Goal: Book appointment/travel/reservation

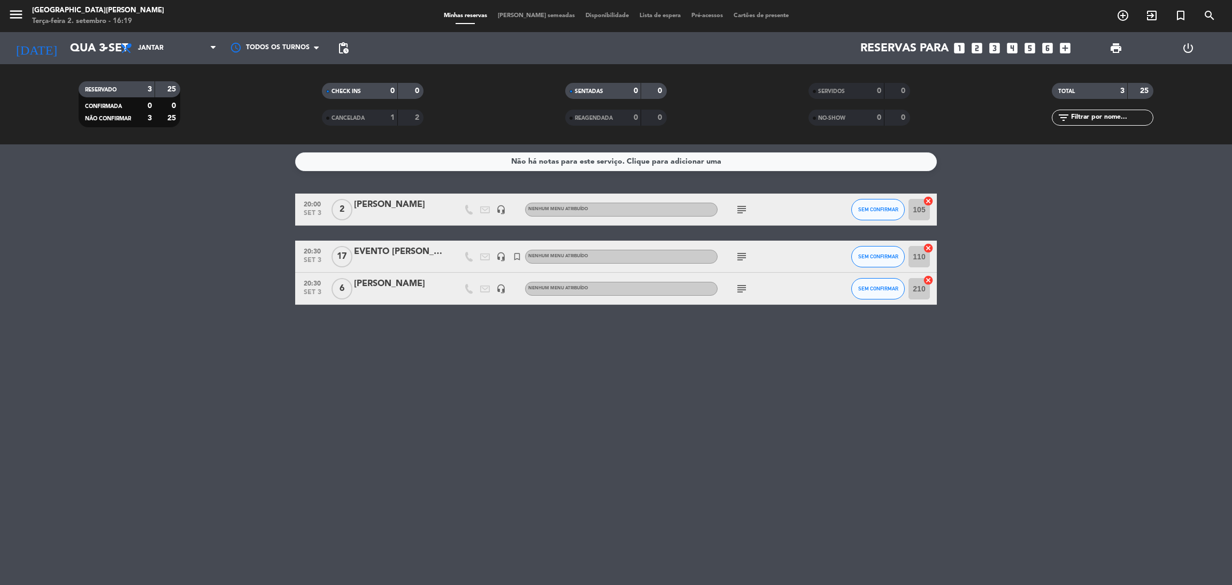
click at [366, 286] on div "[PERSON_NAME]" at bounding box center [399, 284] width 91 height 14
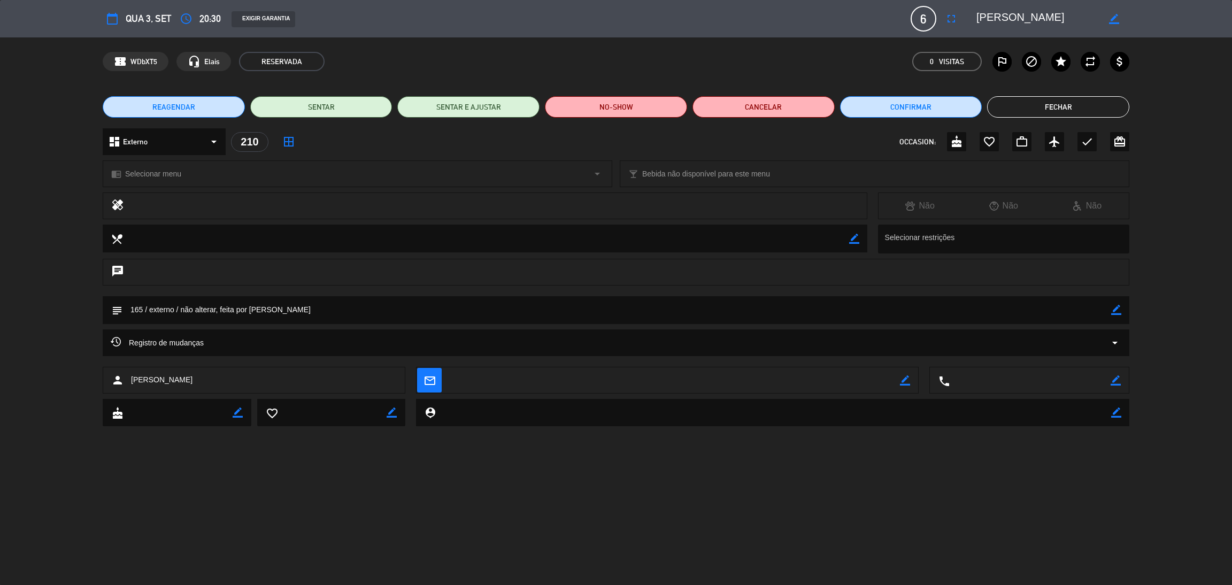
click at [1111, 19] on icon "border_color" at bounding box center [1114, 19] width 10 height 10
click at [1008, 16] on textarea at bounding box center [1037, 18] width 122 height 19
click at [1111, 20] on icon at bounding box center [1114, 19] width 10 height 10
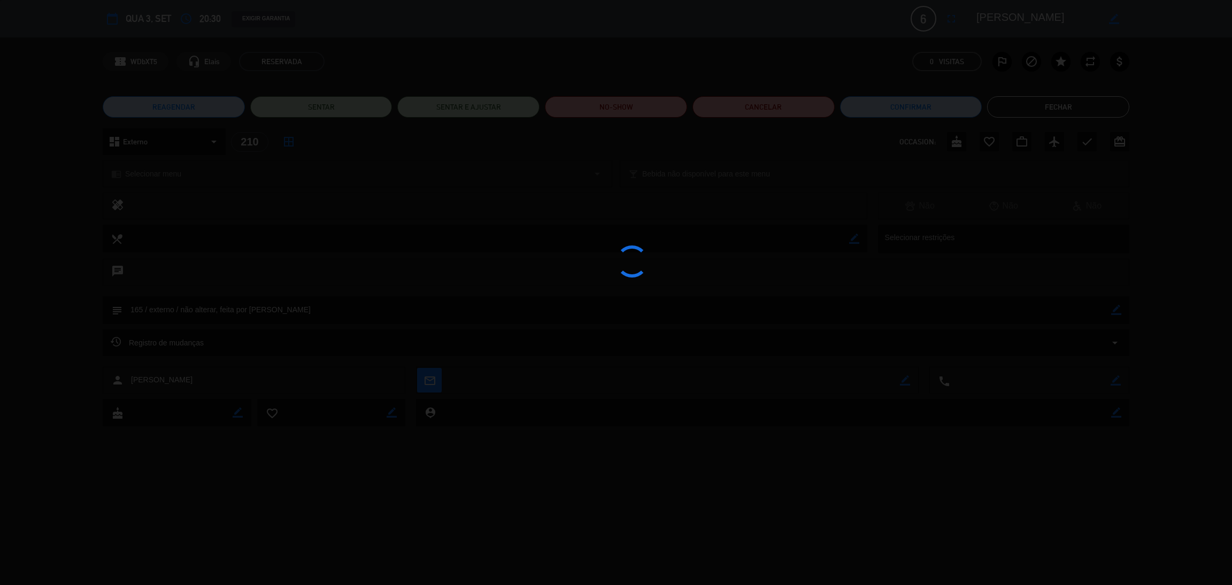
type textarea "[PERSON_NAME]"
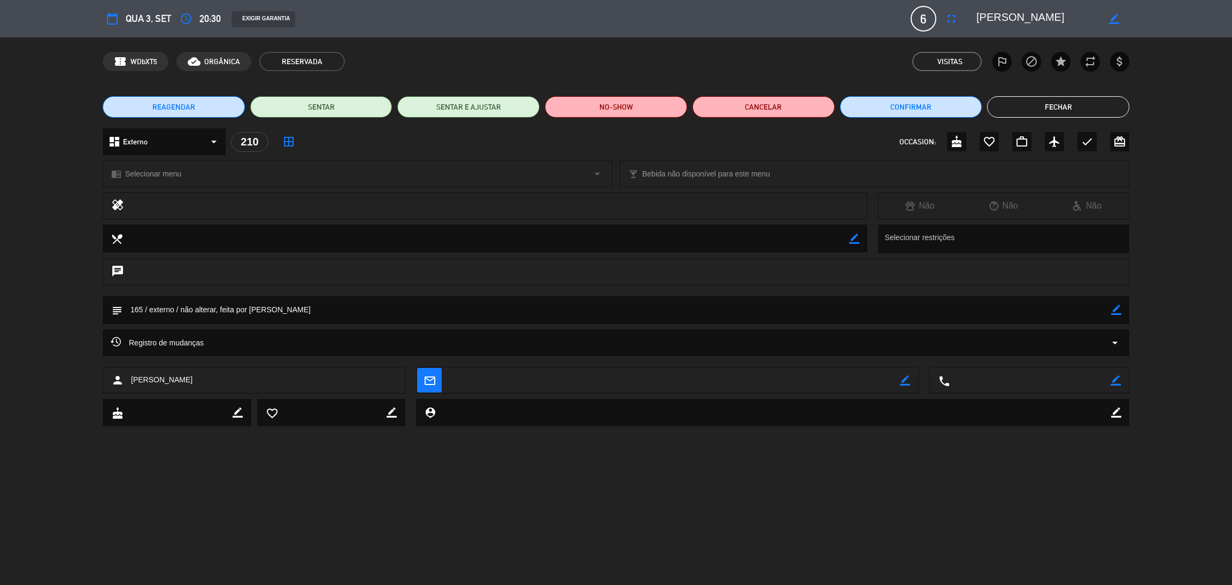
click at [1056, 103] on button "Fechar" at bounding box center [1058, 106] width 142 height 21
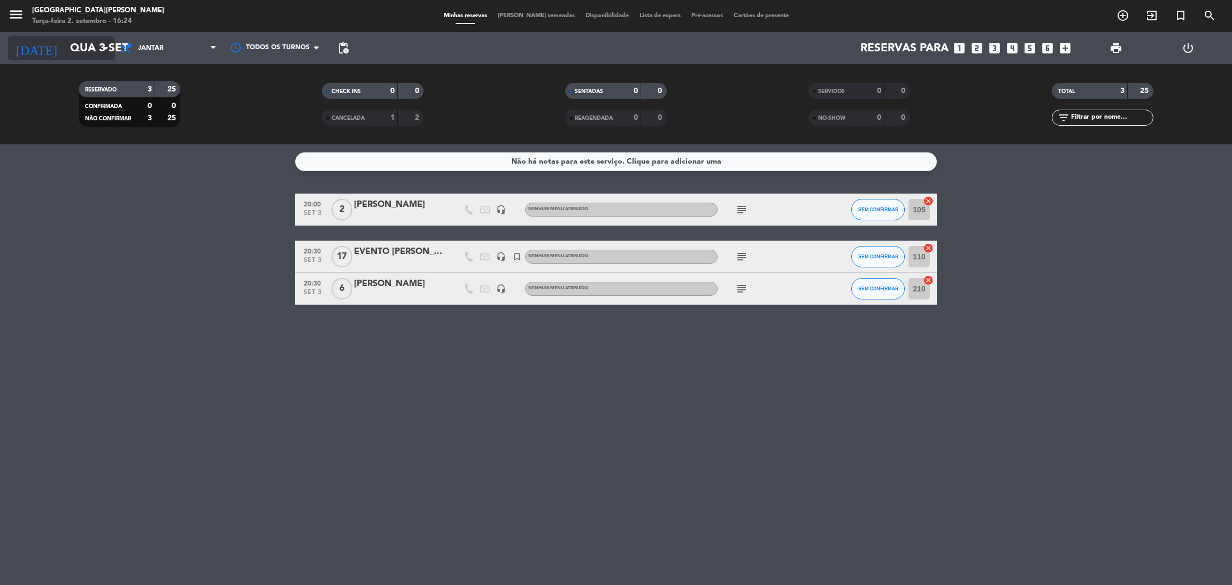
click at [79, 54] on input "Qua 3 set" at bounding box center [138, 48] width 147 height 24
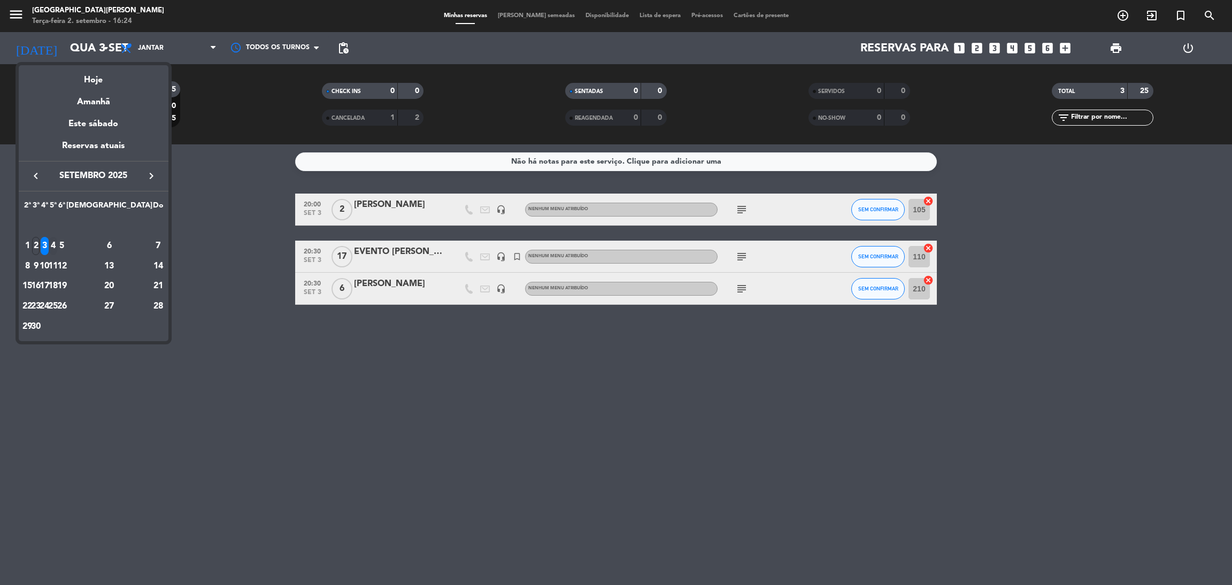
click at [57, 243] on div "4" at bounding box center [53, 246] width 8 height 18
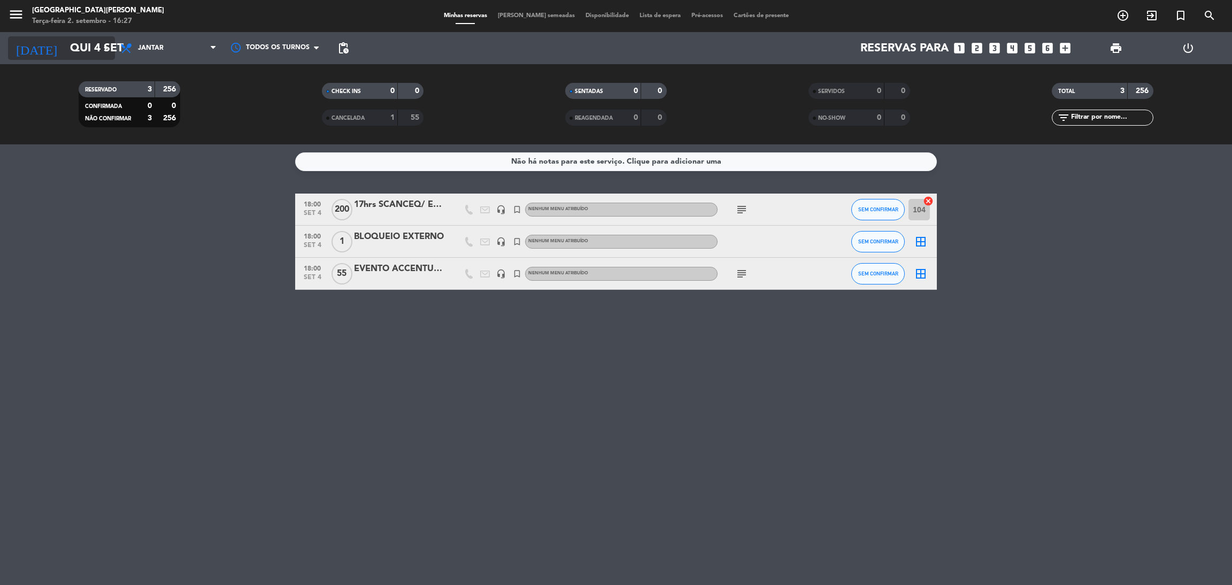
click at [66, 42] on input "Qui 4 set" at bounding box center [138, 48] width 147 height 24
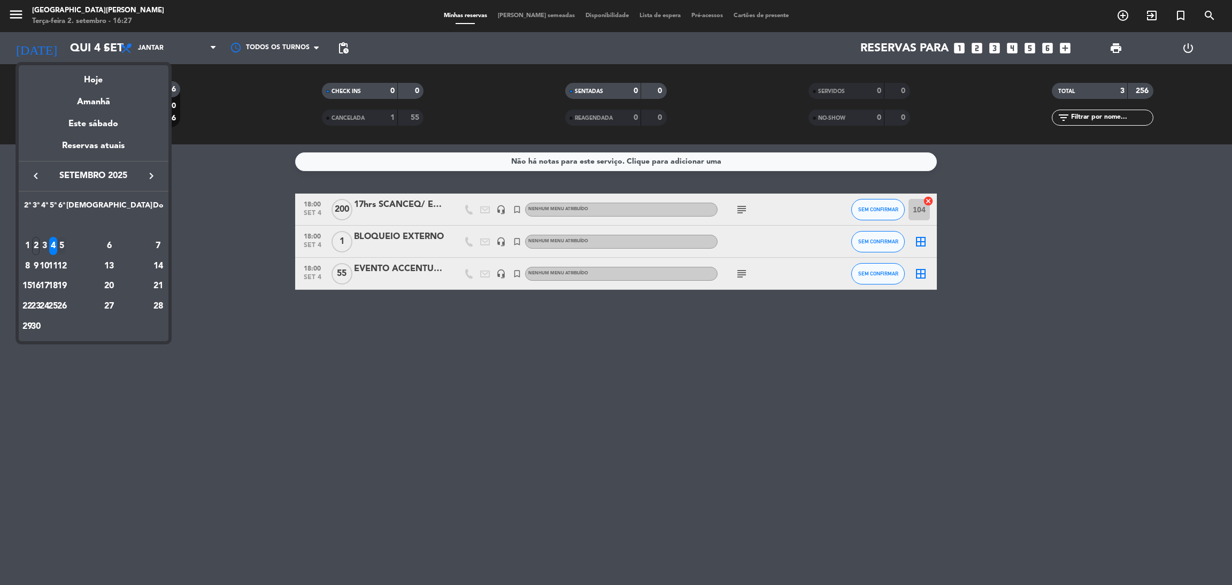
click at [66, 247] on div "5" at bounding box center [62, 246] width 8 height 18
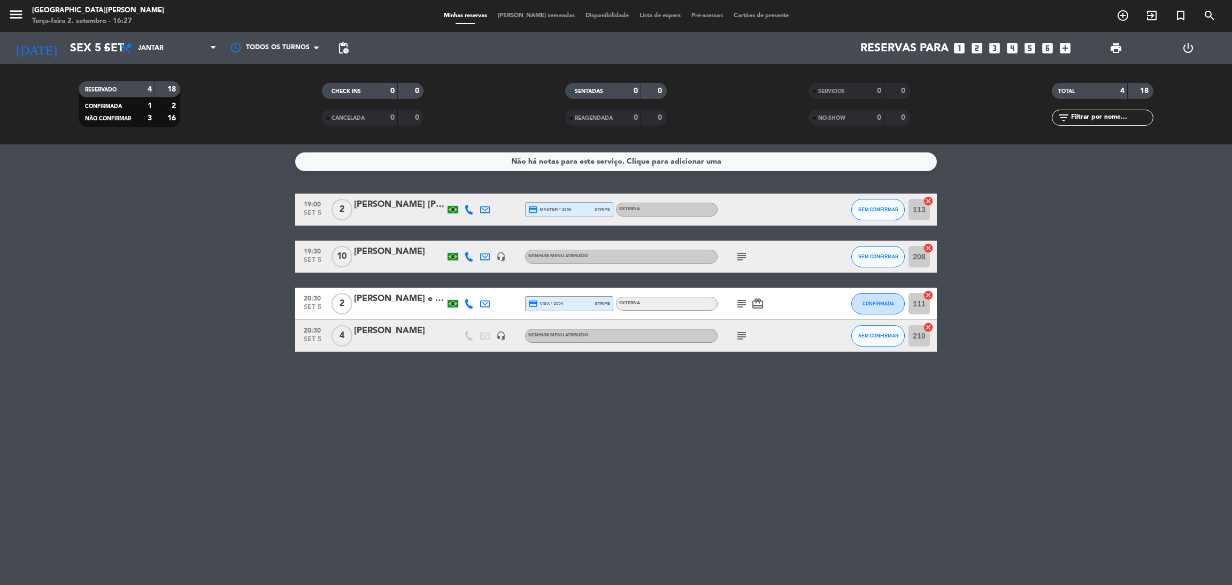
click at [740, 254] on icon "subject" at bounding box center [741, 256] width 13 height 13
click at [738, 301] on icon "subject" at bounding box center [741, 303] width 13 height 13
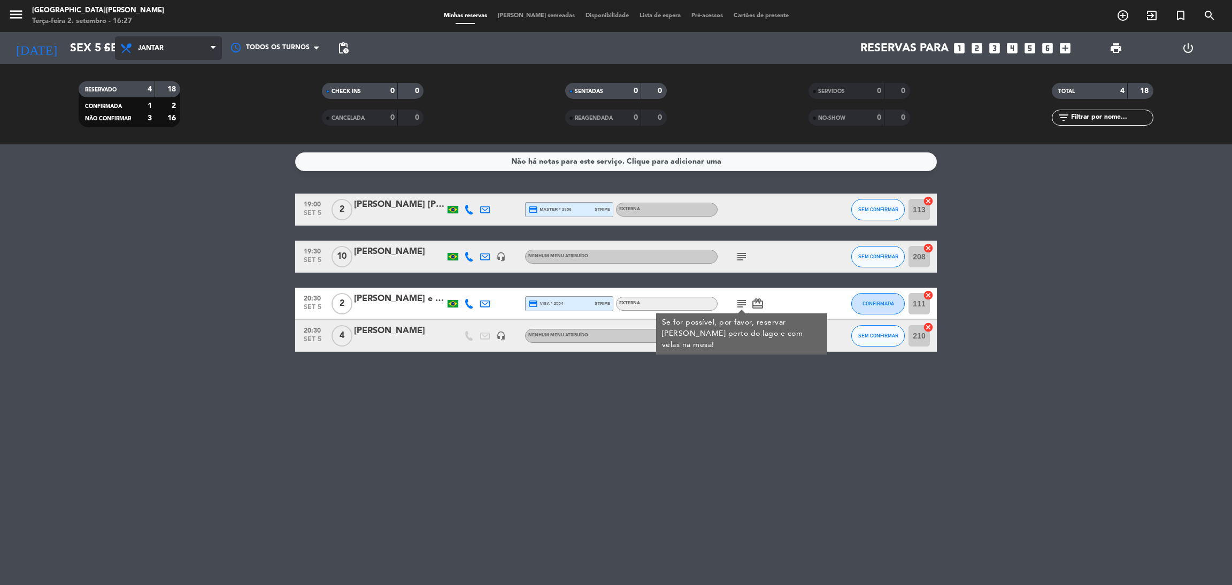
click at [197, 45] on span "Jantar" at bounding box center [168, 48] width 107 height 24
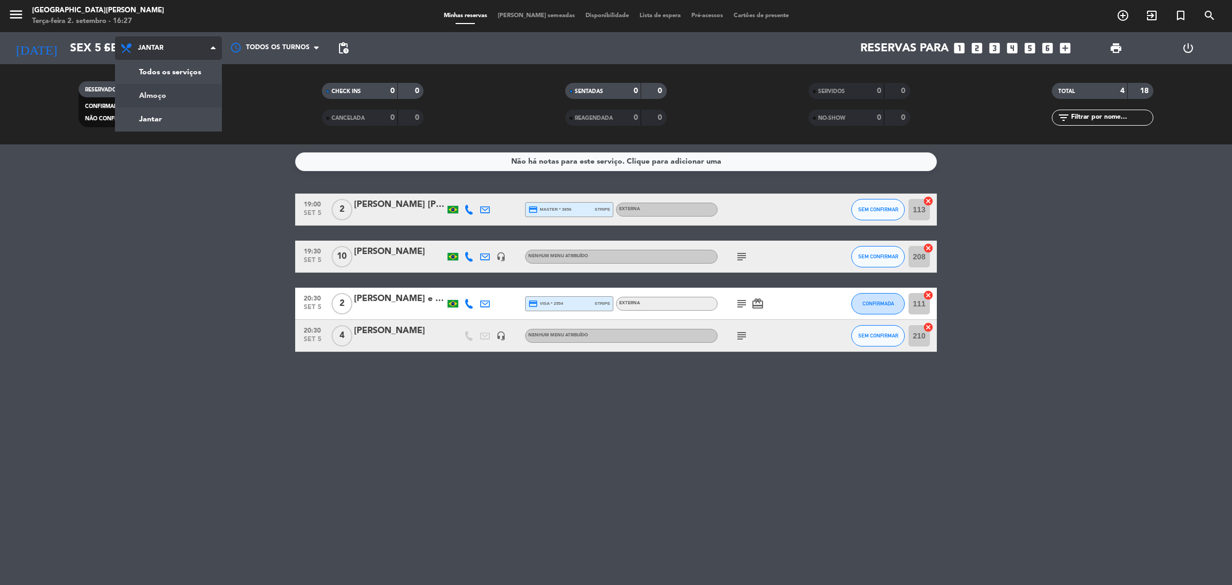
click at [177, 91] on div "menu [GEOGRAPHIC_DATA][PERSON_NAME]-feira 2. setembro - 16:27 Minhas reservas M…" at bounding box center [616, 72] width 1232 height 144
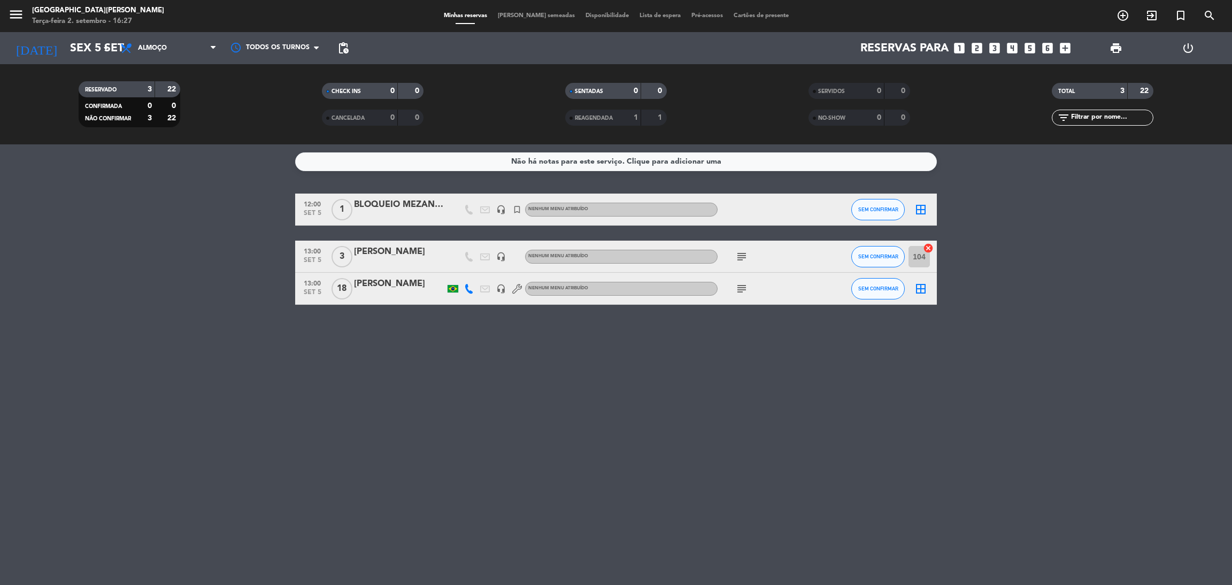
click at [742, 290] on icon "subject" at bounding box center [741, 288] width 13 height 13
click at [73, 48] on input "Sex 5 set" at bounding box center [138, 48] width 147 height 24
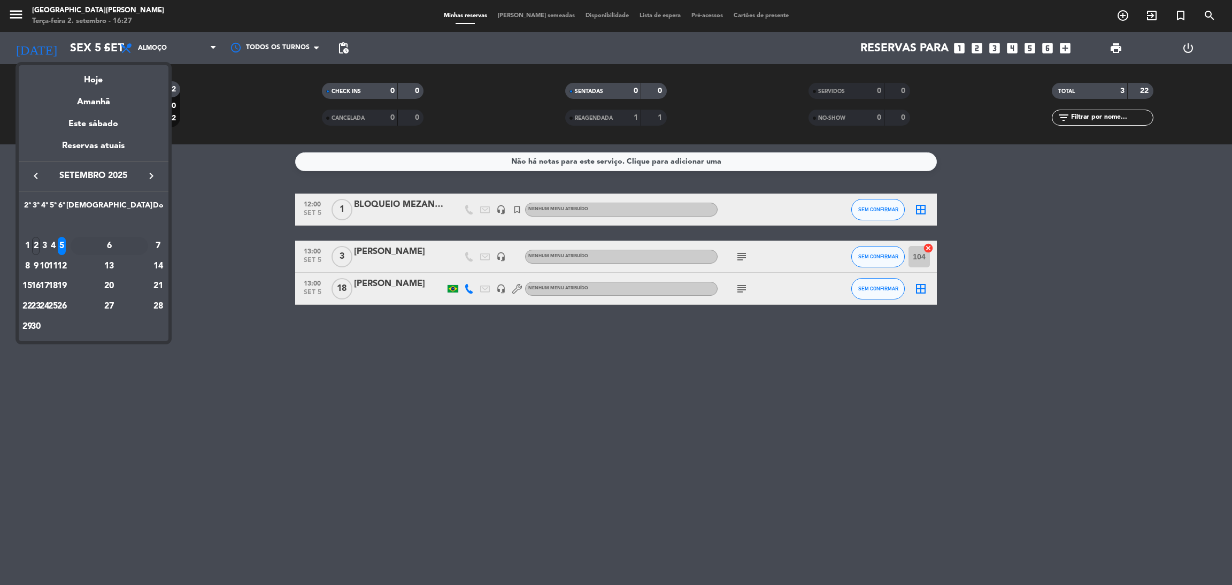
click at [136, 243] on div "6" at bounding box center [110, 246] width 78 height 18
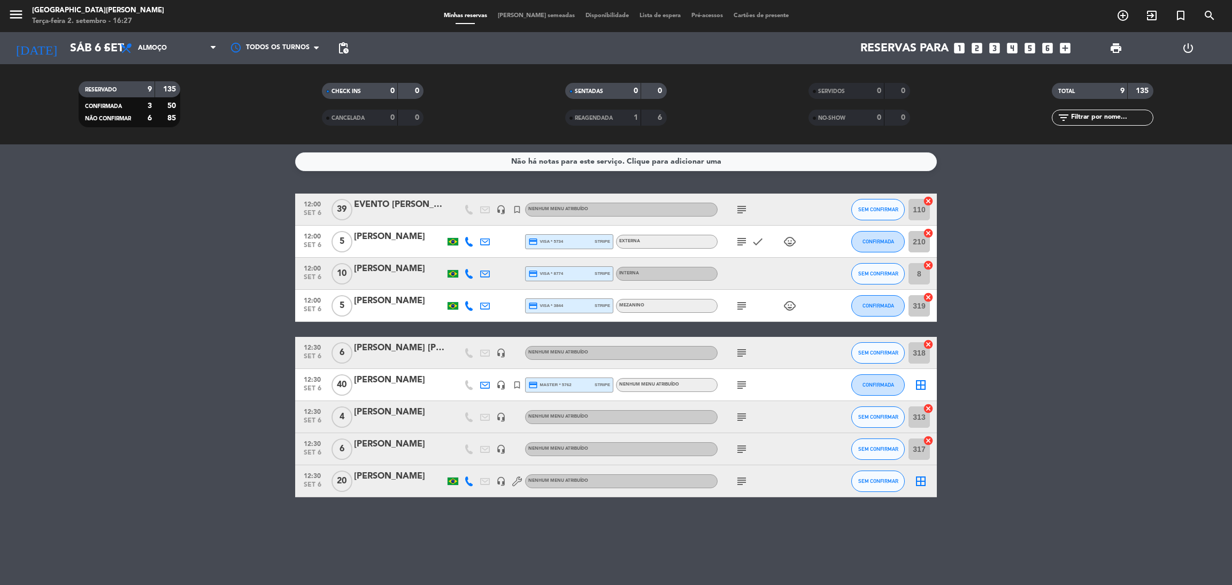
click at [741, 206] on icon "subject" at bounding box center [741, 209] width 13 height 13
click at [737, 379] on icon "subject" at bounding box center [741, 384] width 13 height 13
click at [737, 477] on icon "subject" at bounding box center [741, 481] width 13 height 13
click at [197, 54] on span "Almoço" at bounding box center [168, 48] width 107 height 24
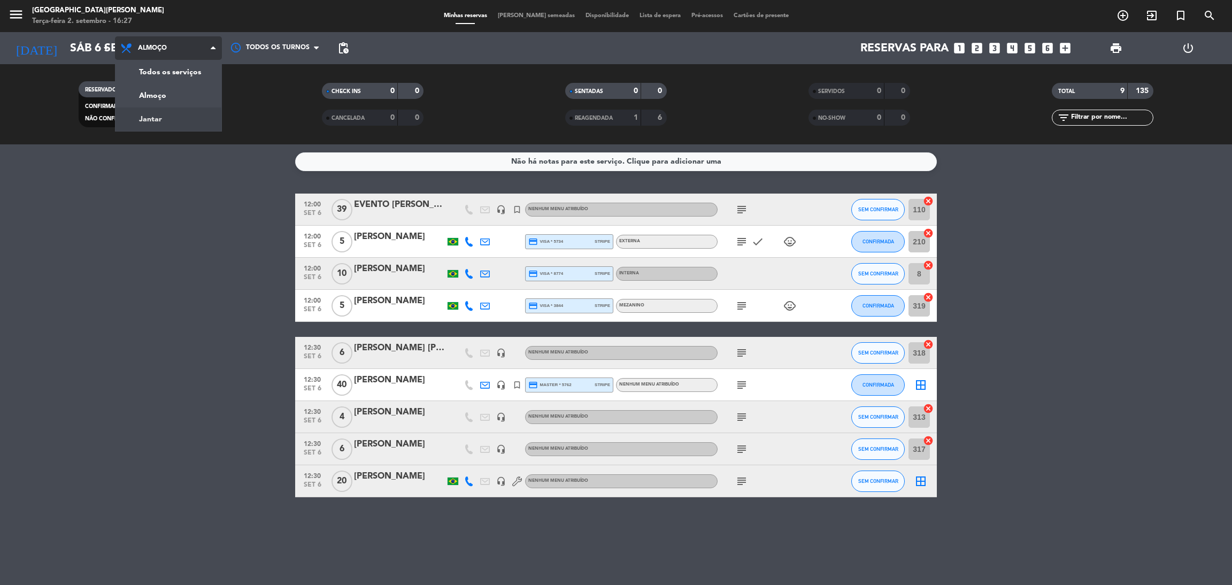
click at [190, 121] on div "menu [GEOGRAPHIC_DATA][PERSON_NAME]-feira 2. setembro - 16:27 Minhas reservas M…" at bounding box center [616, 72] width 1232 height 144
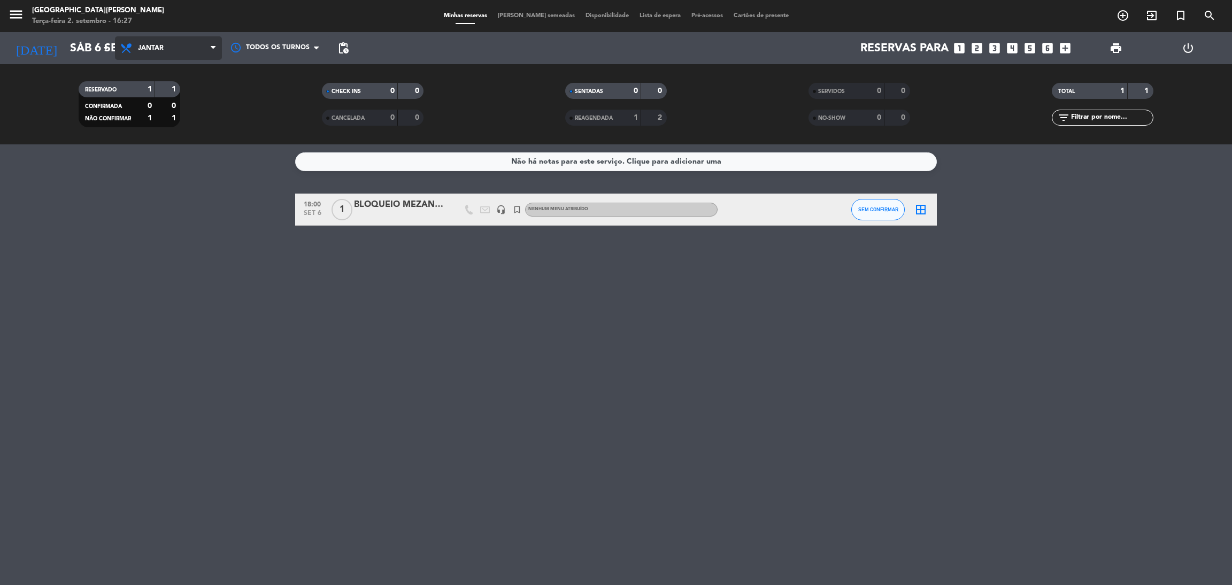
click at [185, 47] on span "Jantar" at bounding box center [168, 48] width 107 height 24
click at [171, 98] on div "menu [GEOGRAPHIC_DATA][PERSON_NAME]-feira 2. setembro - 16:27 Minhas reservas M…" at bounding box center [616, 72] width 1232 height 144
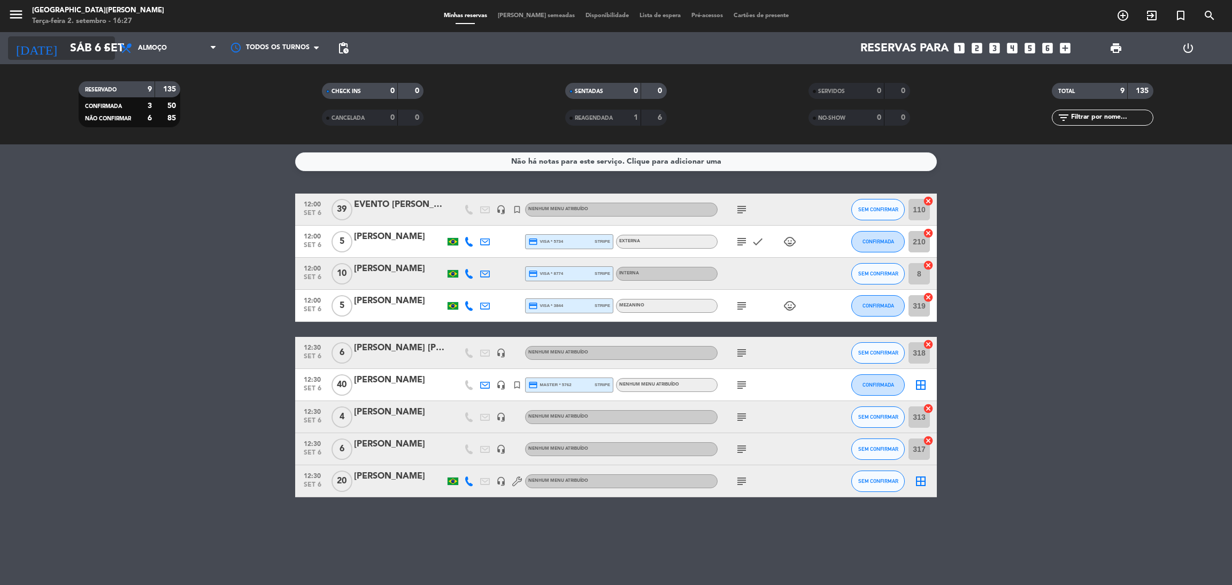
click at [81, 54] on input "Sáb 6 set" at bounding box center [138, 48] width 147 height 24
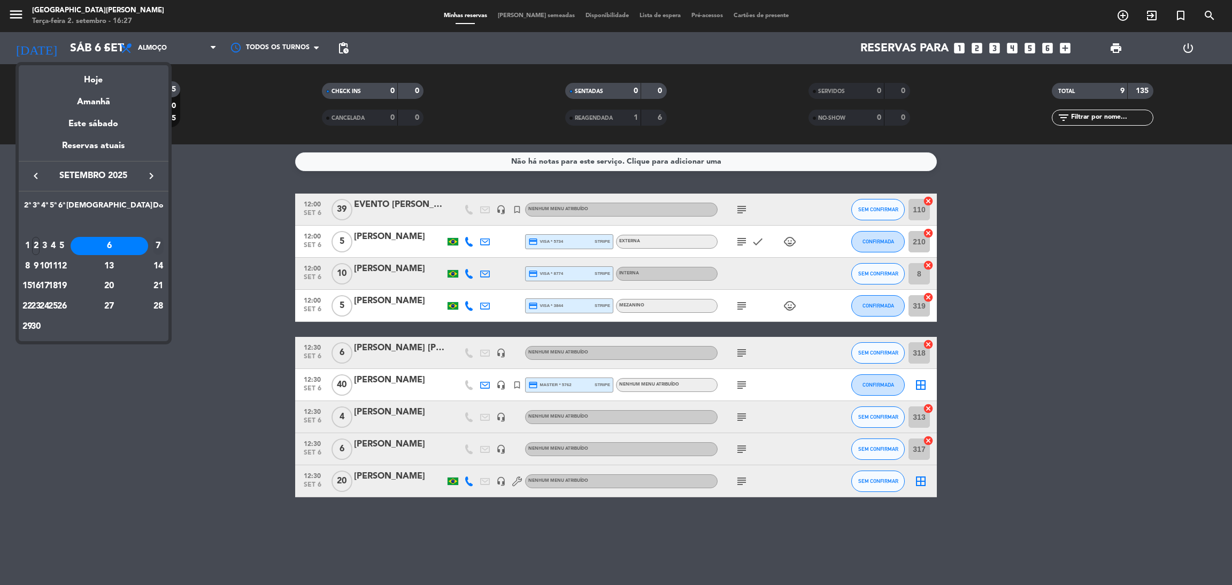
click at [153, 247] on div "7" at bounding box center [158, 246] width 11 height 18
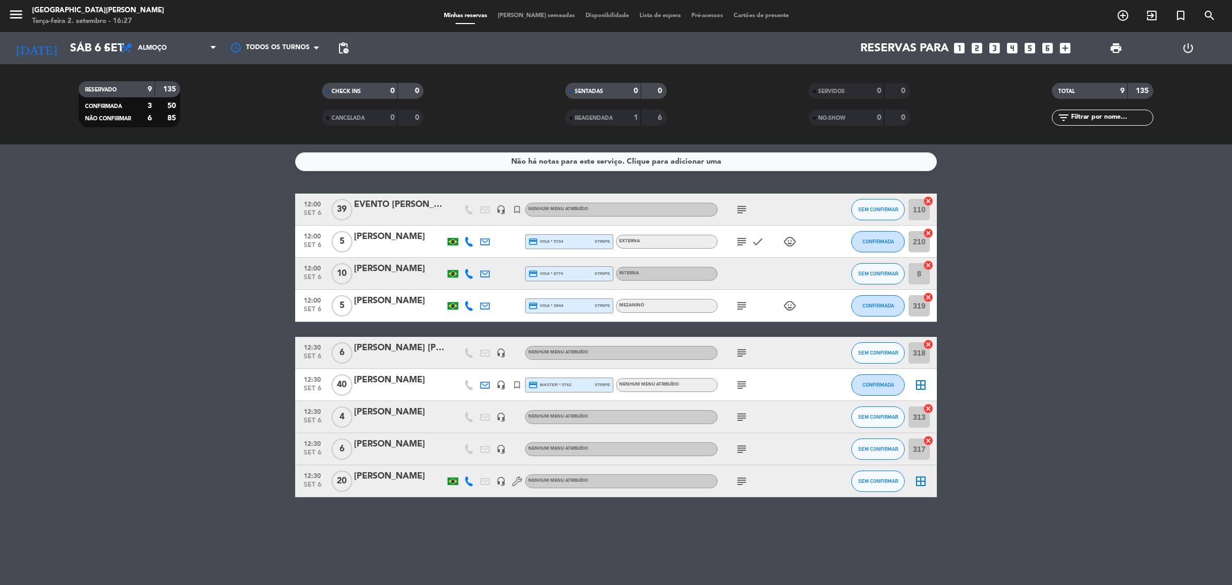
type input "Dom 7 set"
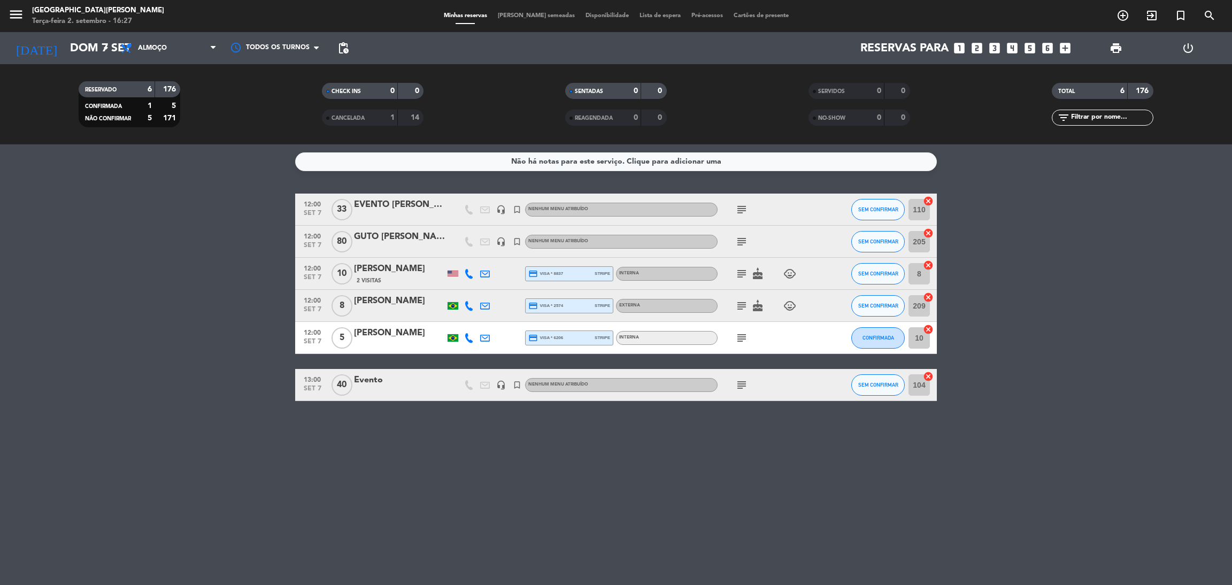
click at [746, 241] on icon "subject" at bounding box center [741, 241] width 13 height 13
click at [742, 212] on icon "subject" at bounding box center [741, 209] width 13 height 13
click at [739, 382] on icon "subject" at bounding box center [741, 384] width 13 height 13
click at [741, 336] on icon "subject" at bounding box center [741, 337] width 13 height 13
click at [722, 417] on div "Não há notas para este serviço. Clique para adicionar uma 12:00 set 7 33 EVENTO…" at bounding box center [616, 364] width 1232 height 440
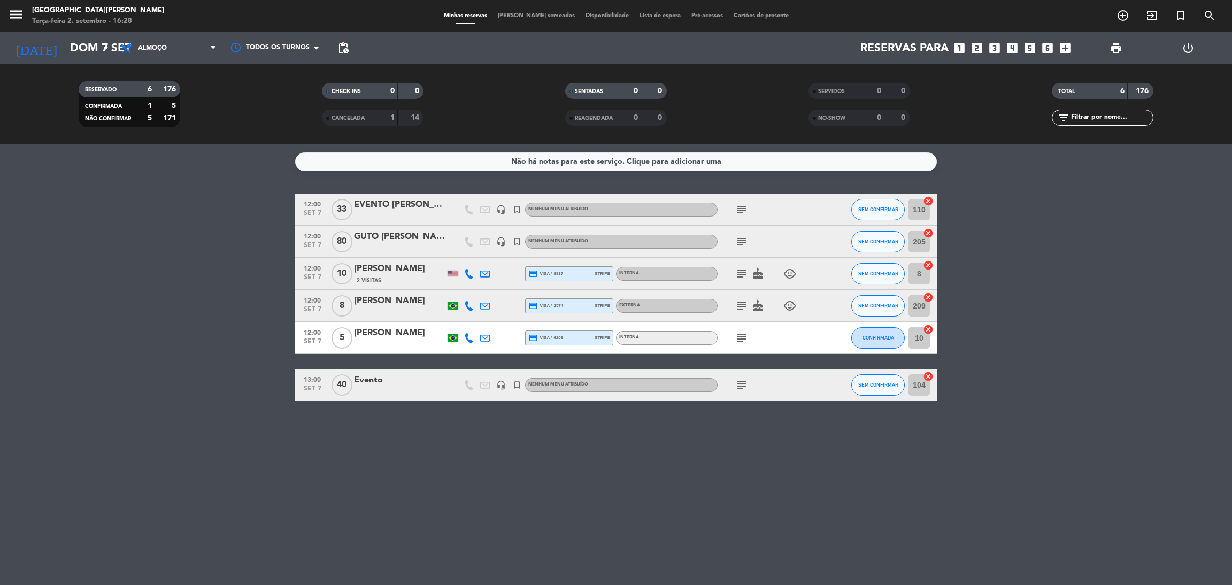
click at [744, 273] on icon "subject" at bounding box center [741, 273] width 13 height 13
click at [739, 242] on icon "subject" at bounding box center [741, 241] width 13 height 13
click at [735, 303] on icon "subject" at bounding box center [741, 305] width 13 height 13
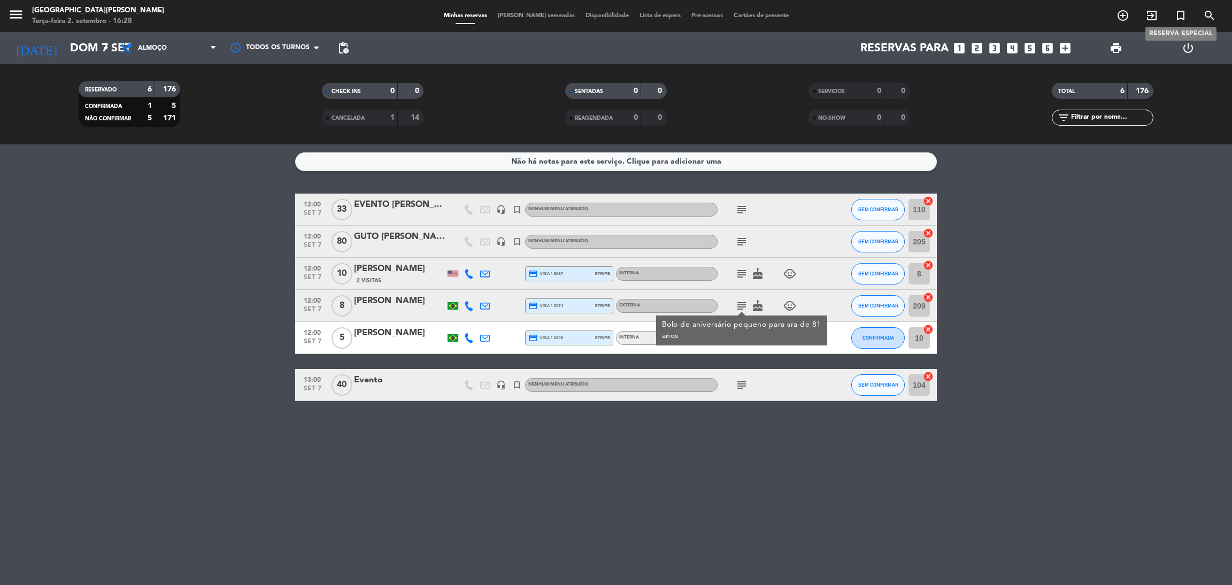
click at [1183, 16] on icon "turned_in_not" at bounding box center [1180, 15] width 13 height 13
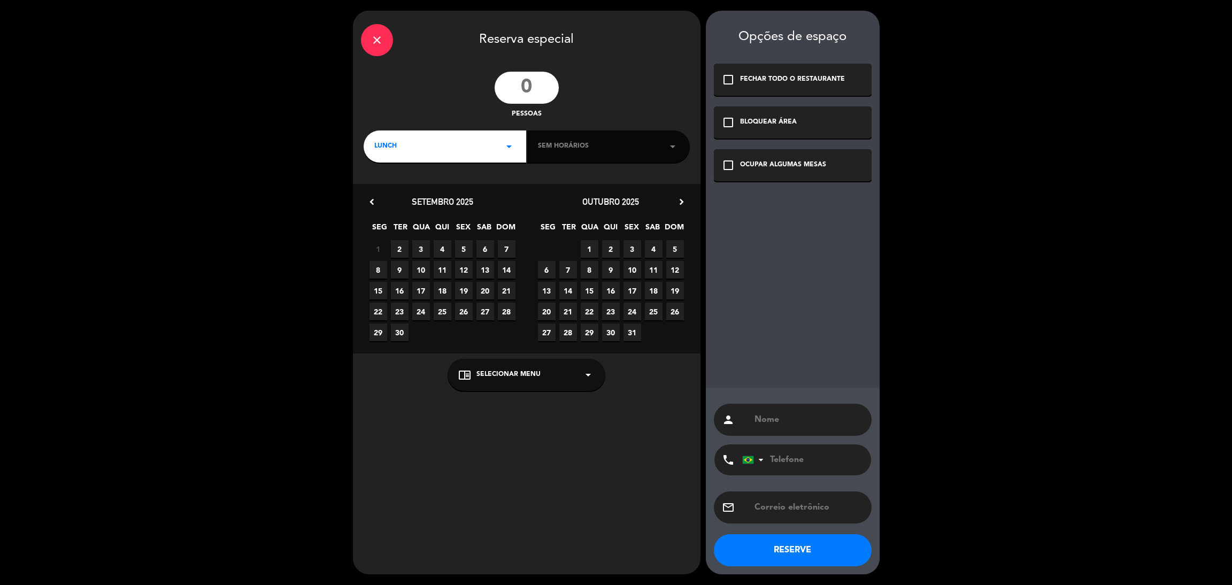
click at [535, 87] on input "number" at bounding box center [526, 88] width 64 height 32
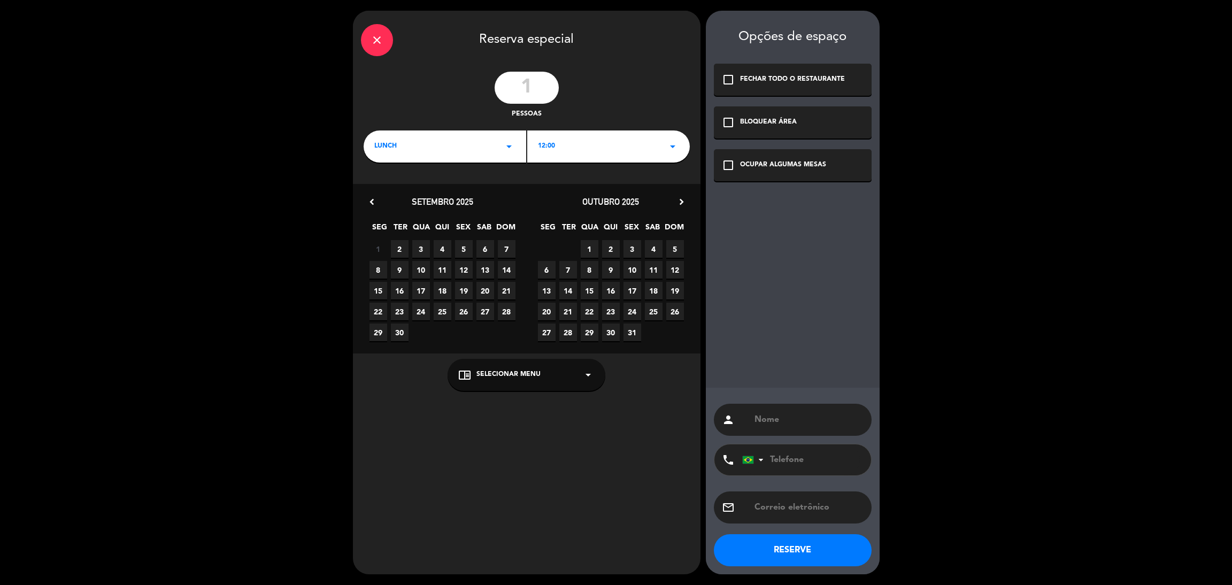
type input "1"
click at [513, 147] on icon "arrow_drop_down" at bounding box center [508, 146] width 13 height 13
click at [447, 173] on div "Almoço" at bounding box center [444, 176] width 157 height 11
click at [503, 250] on span "7" at bounding box center [507, 249] width 18 height 18
click at [778, 122] on div "BLOQUEAR ÁREA" at bounding box center [768, 122] width 57 height 11
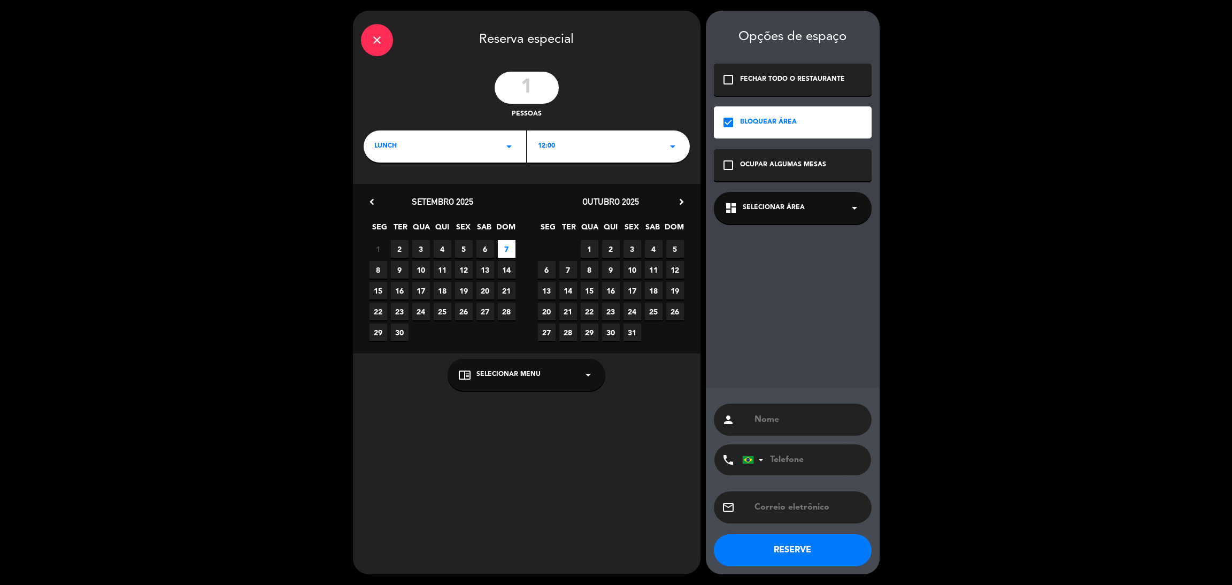
click at [809, 205] on div "dashboard Selecionar área arrow_drop_down" at bounding box center [793, 208] width 158 height 32
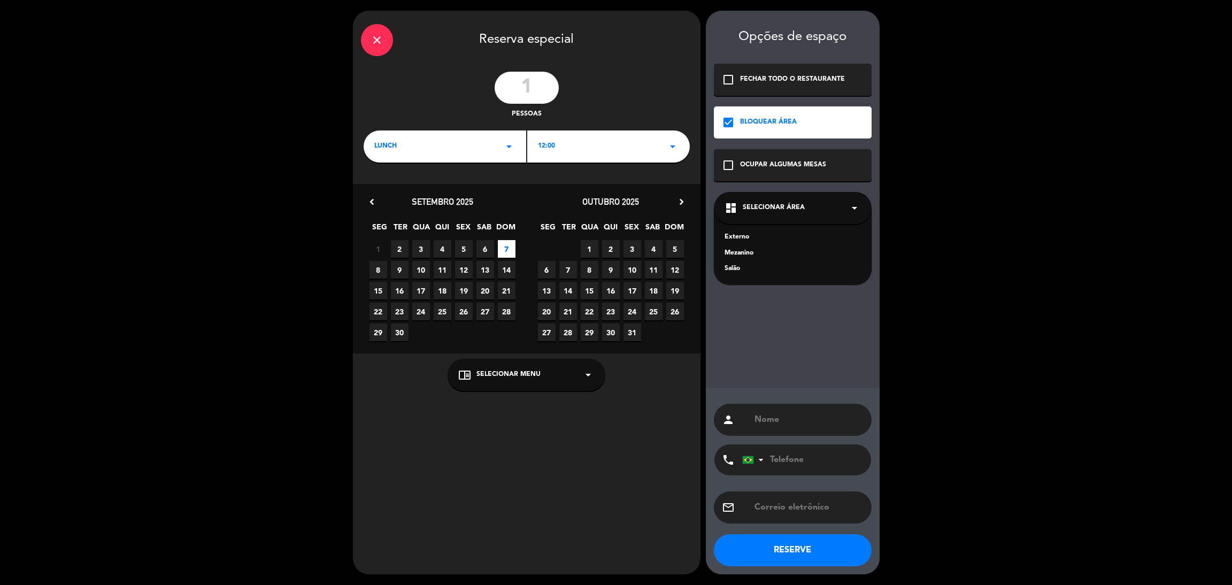
click at [746, 238] on div "Externo" at bounding box center [792, 237] width 136 height 11
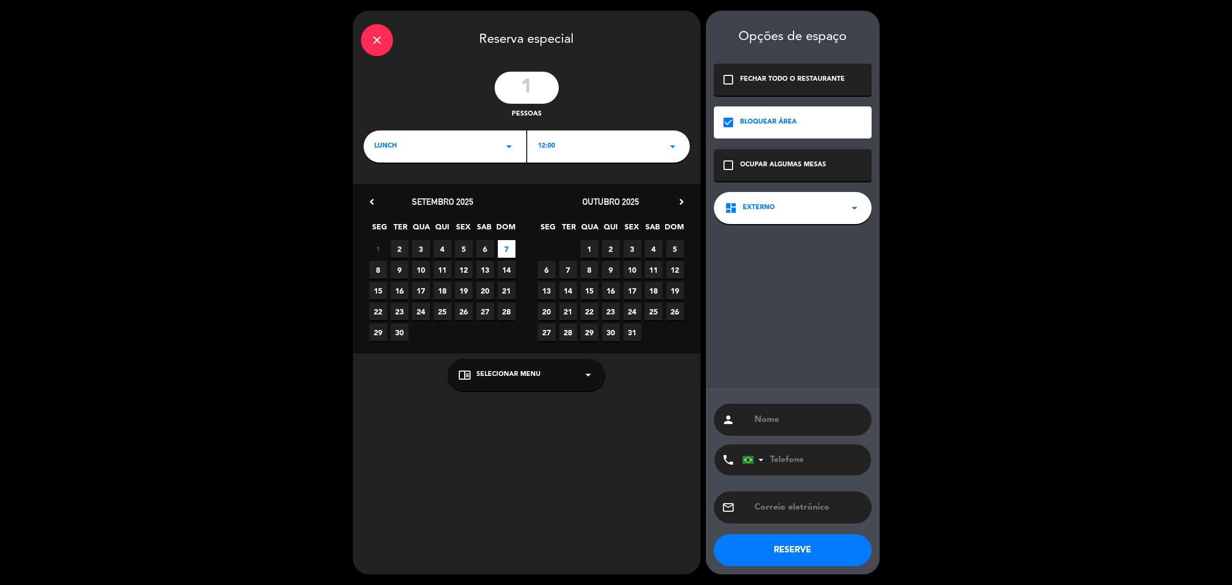
click at [770, 411] on div "person" at bounding box center [793, 420] width 158 height 32
click at [775, 420] on input "text" at bounding box center [808, 419] width 110 height 15
type input "c"
type input "bloqueio externo"
click at [794, 549] on button "RESERVE" at bounding box center [793, 550] width 158 height 32
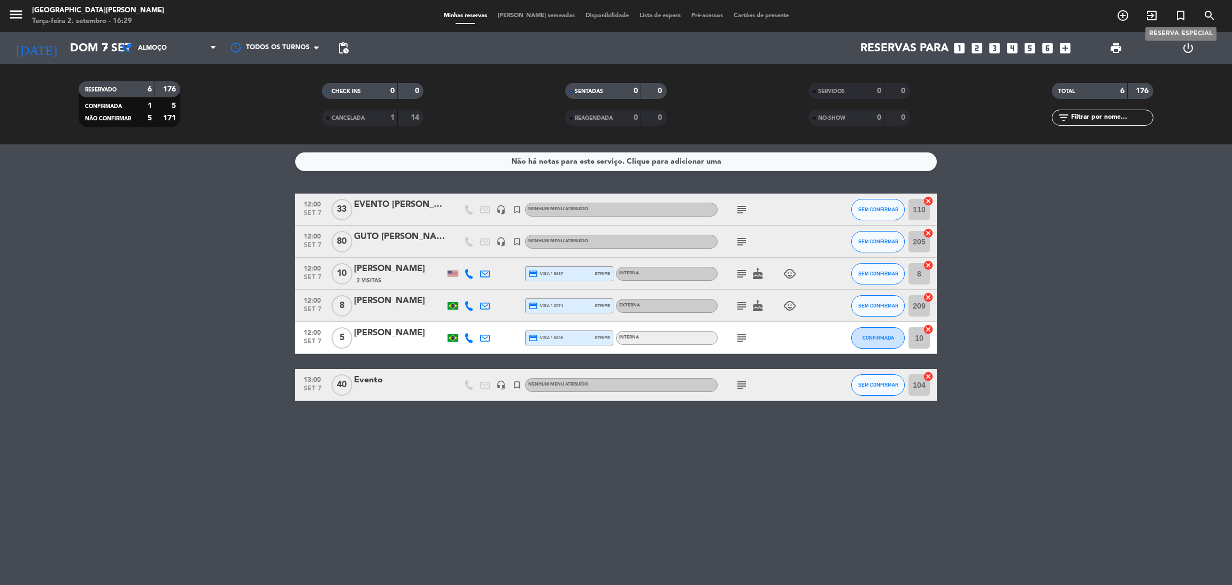
click at [1175, 14] on icon "turned_in_not" at bounding box center [1180, 15] width 13 height 13
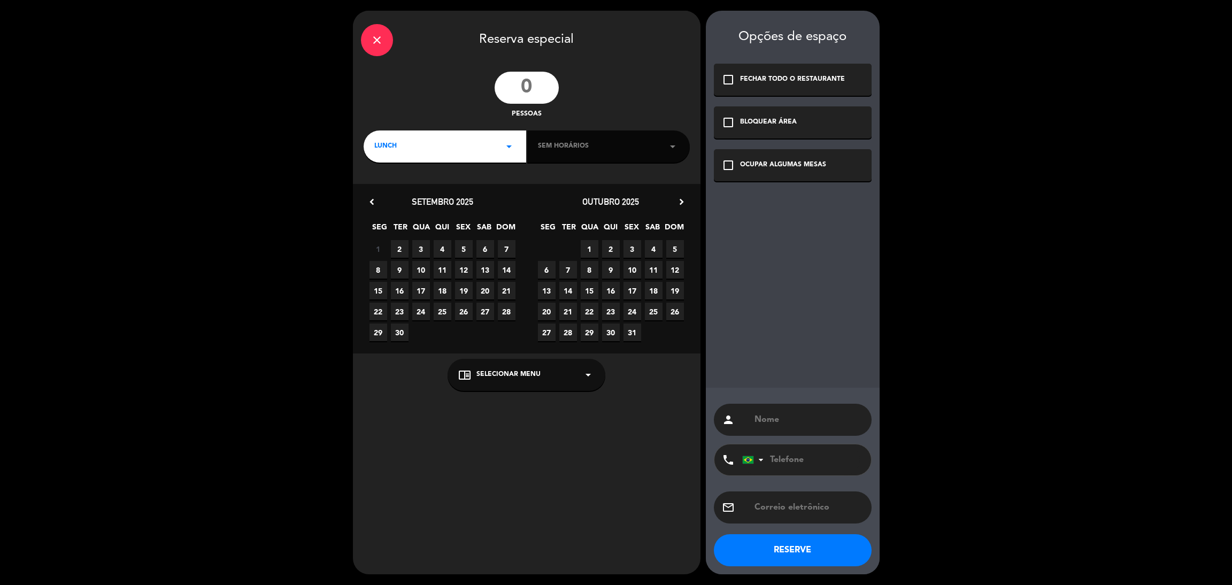
click at [532, 96] on input "number" at bounding box center [526, 88] width 64 height 32
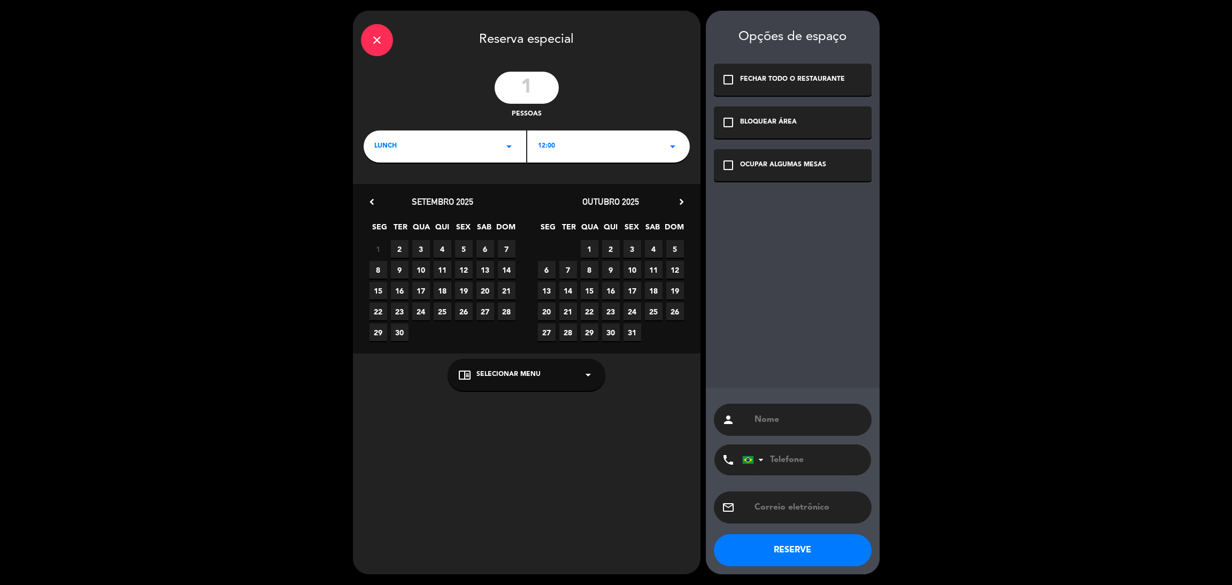
type input "1"
click at [496, 146] on div "LUNCH arrow_drop_down" at bounding box center [444, 146] width 162 height 32
click at [475, 175] on div "Almoço" at bounding box center [444, 176] width 157 height 11
click at [506, 247] on span "7" at bounding box center [507, 249] width 18 height 18
click at [788, 117] on div "BLOQUEAR ÁREA" at bounding box center [768, 122] width 57 height 11
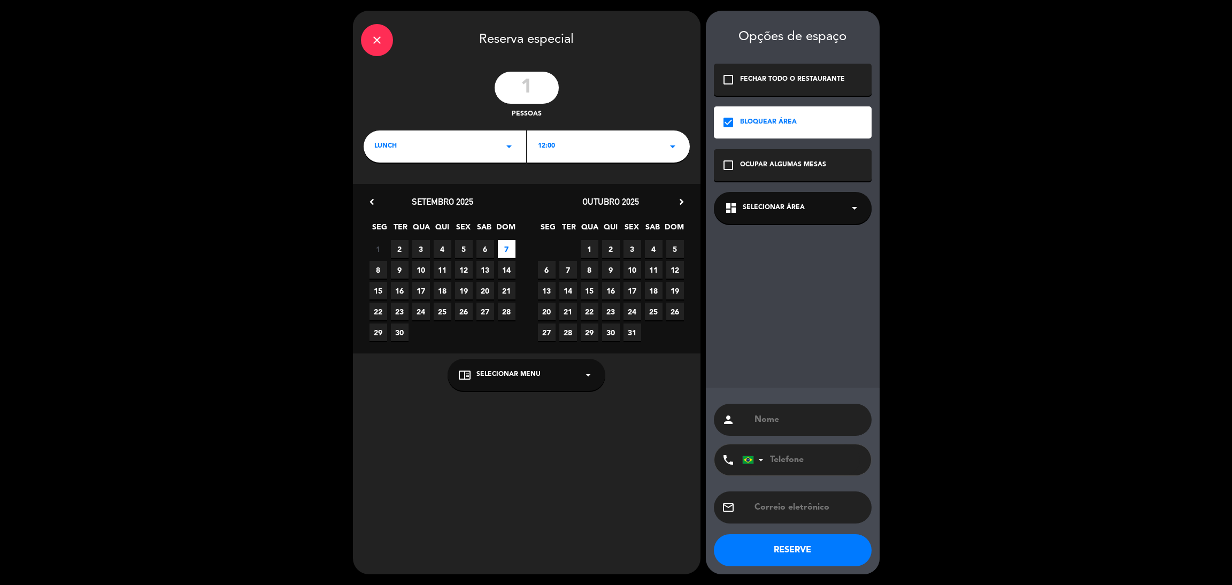
click at [828, 206] on div "dashboard Selecionar área arrow_drop_down" at bounding box center [793, 208] width 158 height 32
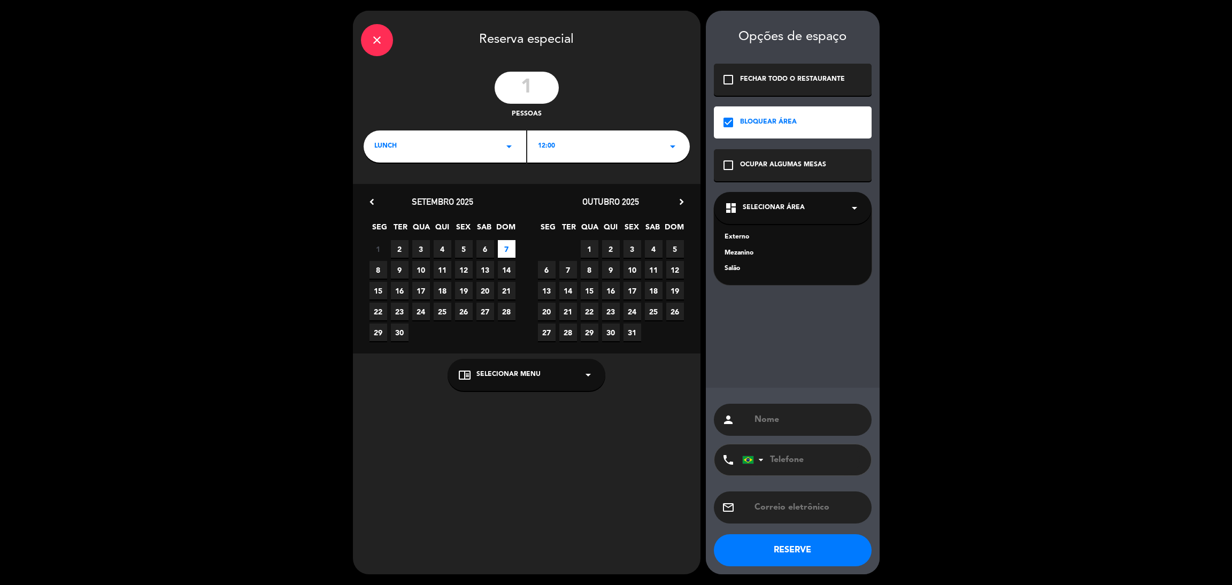
click at [733, 270] on div "Salão" at bounding box center [792, 269] width 136 height 11
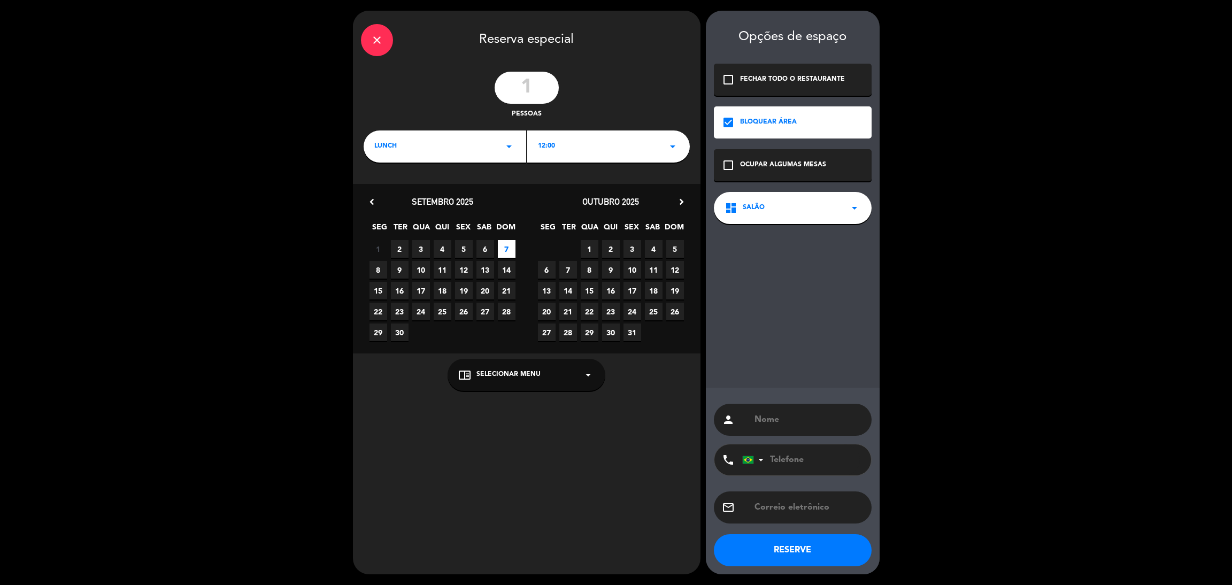
click at [374, 36] on icon "close" at bounding box center [376, 40] width 13 height 13
